Goal: Use online tool/utility: Utilize a website feature to perform a specific function

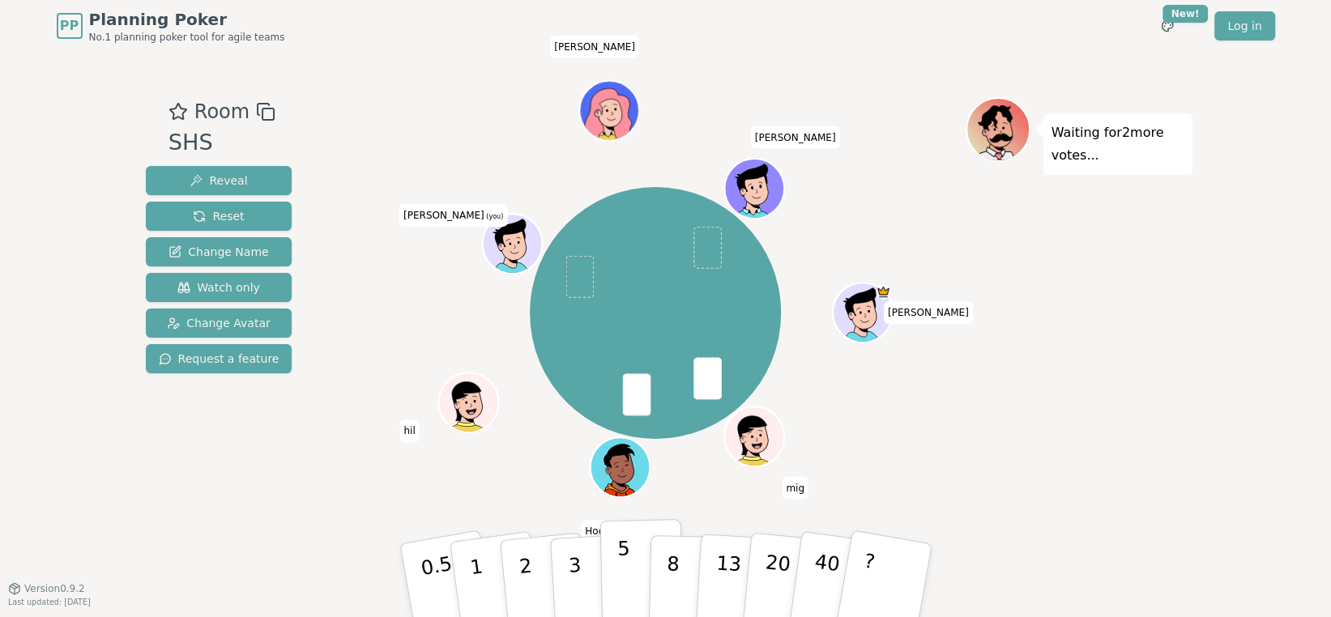
click at [622, 558] on p "5" at bounding box center [623, 580] width 14 height 87
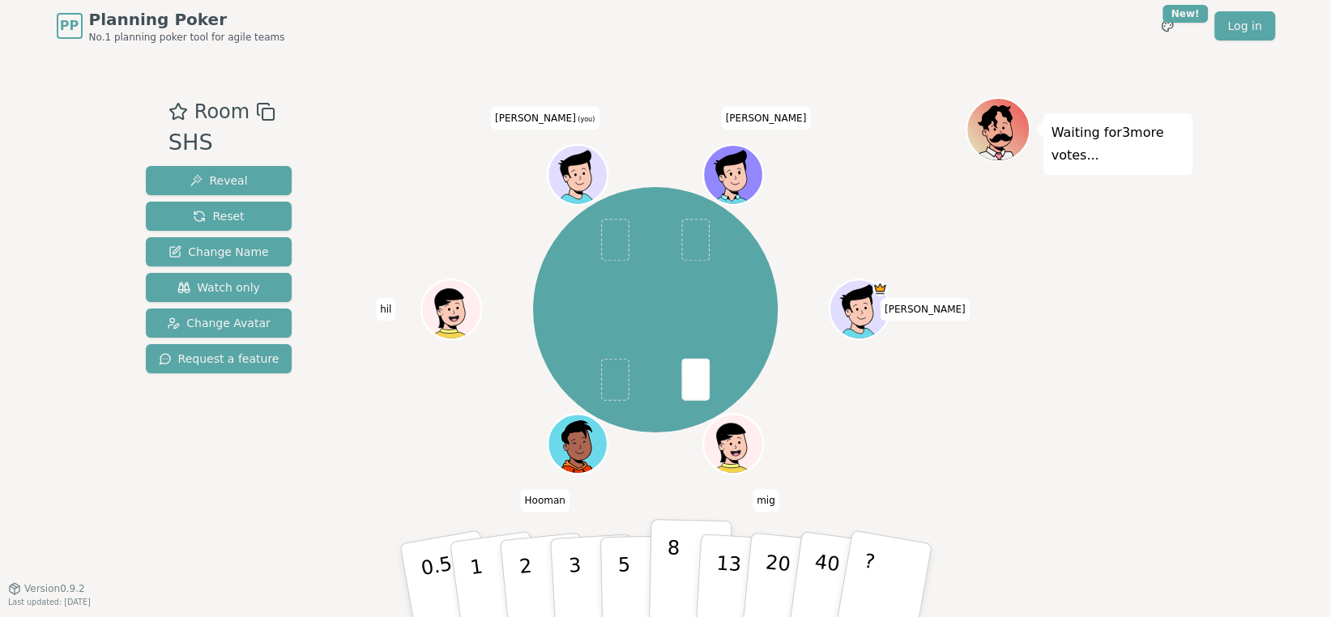
click at [676, 548] on p "8" at bounding box center [672, 579] width 14 height 87
click at [678, 552] on button "8" at bounding box center [689, 580] width 83 height 123
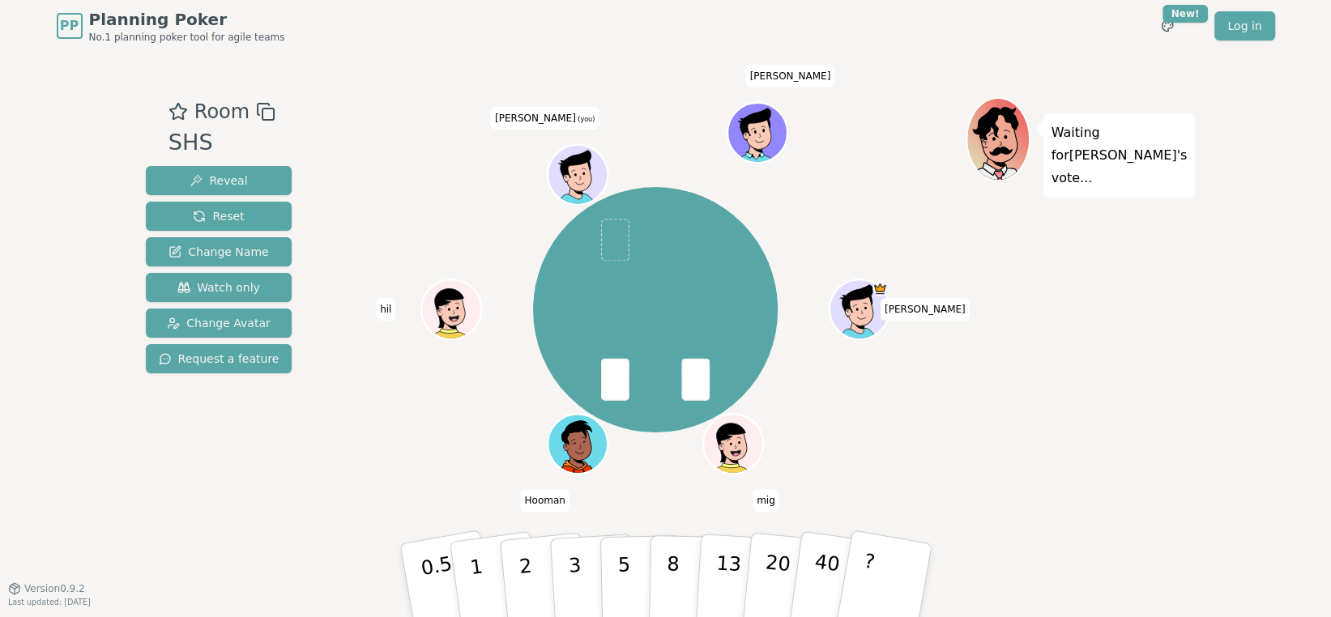
click at [417, 136] on div "[PERSON_NAME] mig [PERSON_NAME] [PERSON_NAME] (you) [PERSON_NAME]" at bounding box center [656, 309] width 620 height 367
click at [195, 287] on span "Watch only" at bounding box center [218, 287] width 83 height 16
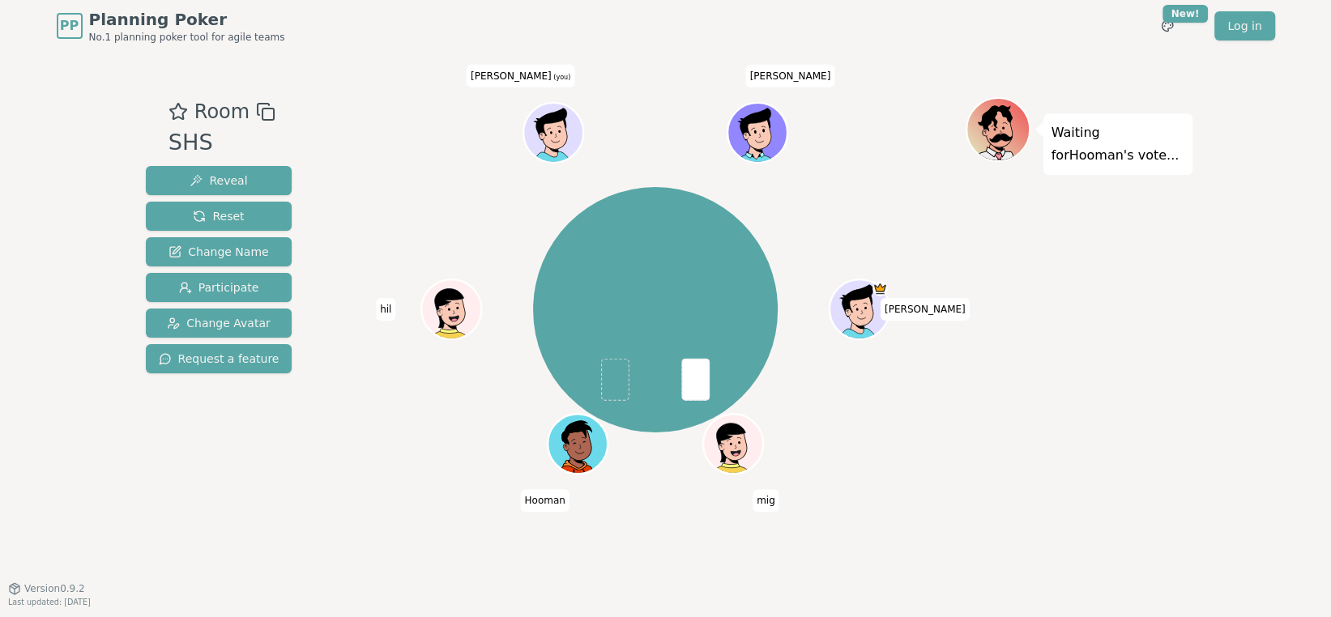
drag, startPoint x: 411, startPoint y: 149, endPoint x: 289, endPoint y: 232, distance: 148.1
click at [411, 149] on div "[PERSON_NAME] mig [PERSON_NAME] [PERSON_NAME] (you) [PERSON_NAME]" at bounding box center [656, 309] width 620 height 367
click at [253, 297] on button "Participate" at bounding box center [219, 287] width 147 height 29
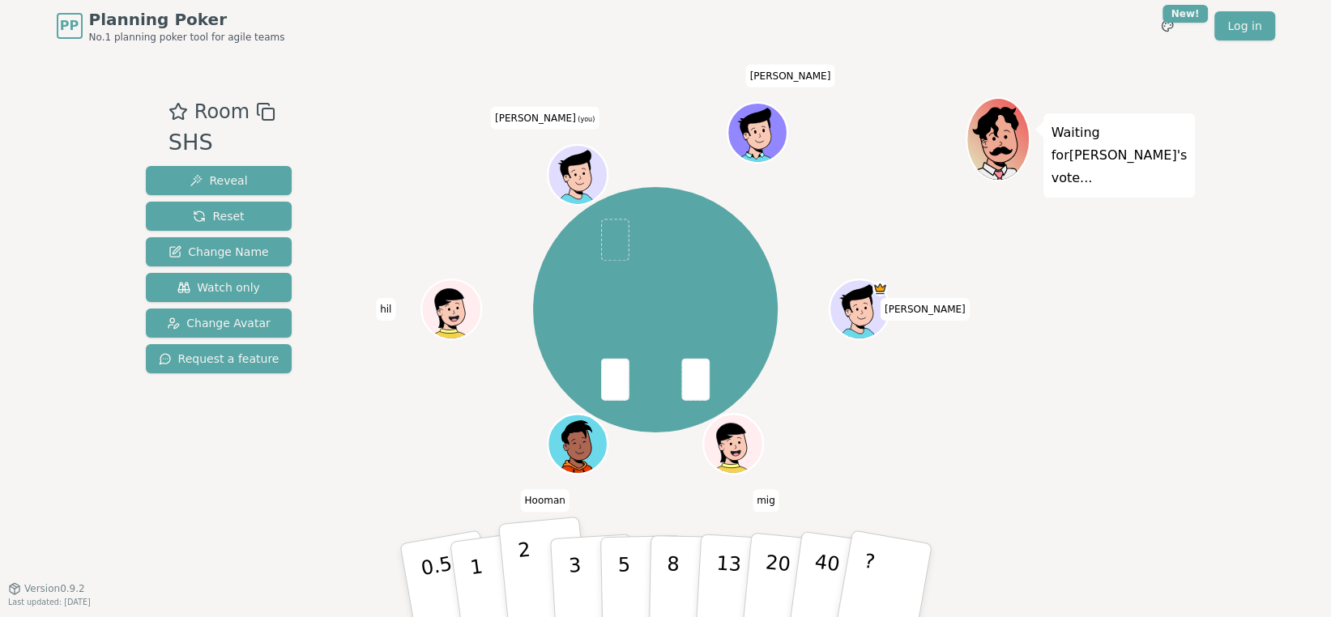
click at [535, 564] on button "2" at bounding box center [543, 581] width 92 height 129
click at [667, 558] on p "8" at bounding box center [672, 579] width 14 height 87
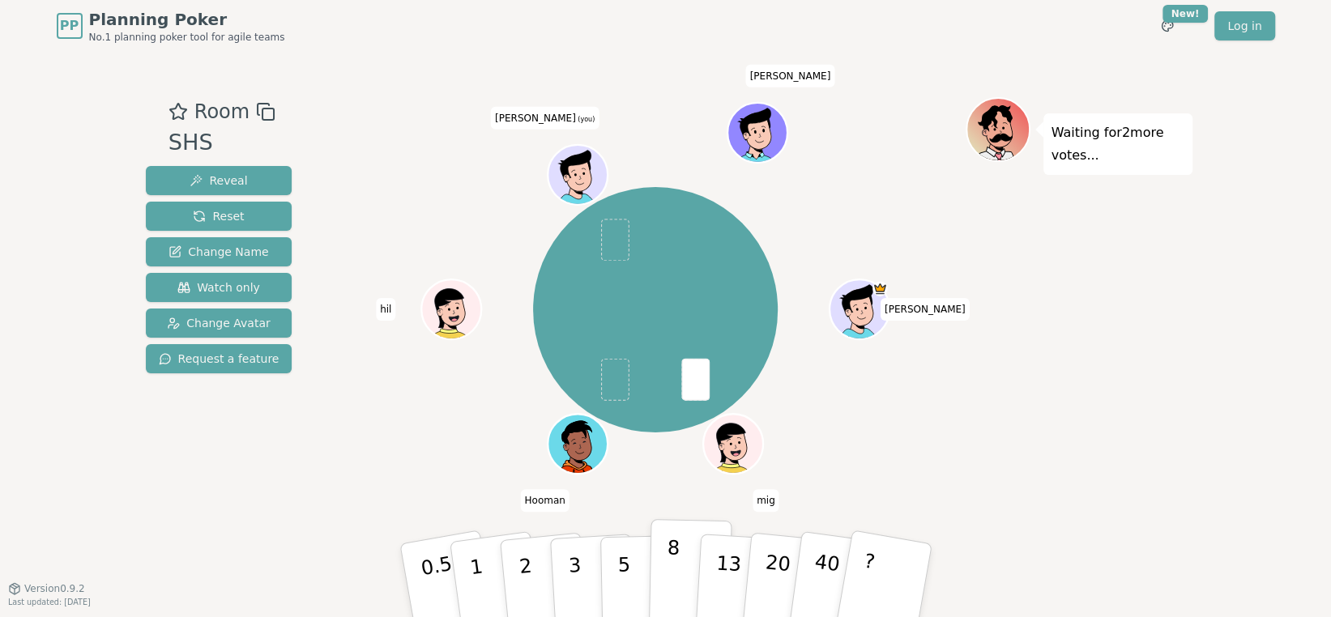
click at [664, 544] on button "8" at bounding box center [689, 580] width 83 height 123
click at [1011, 565] on div "Room SHS Reveal Reset Change Name Watch only Change Avatar Request a feature [P…" at bounding box center [665, 320] width 1053 height 536
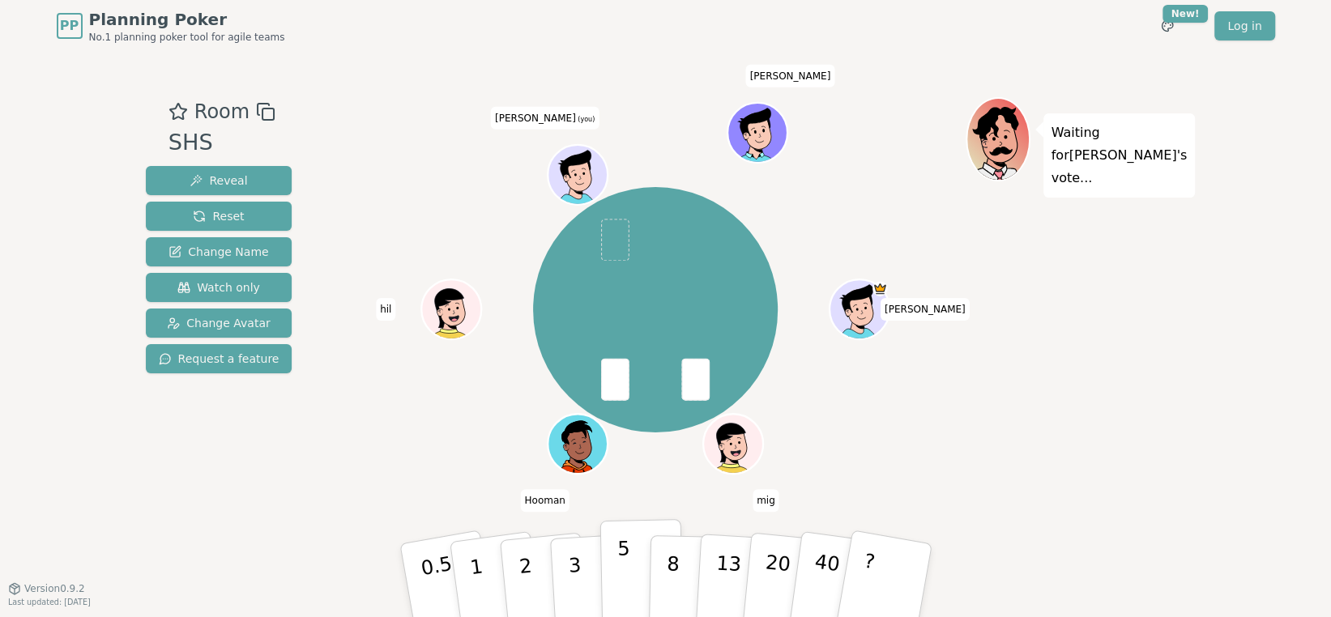
click at [620, 561] on p "5" at bounding box center [623, 580] width 14 height 87
click at [637, 557] on button "5" at bounding box center [640, 580] width 83 height 123
